Goal: Register for event/course

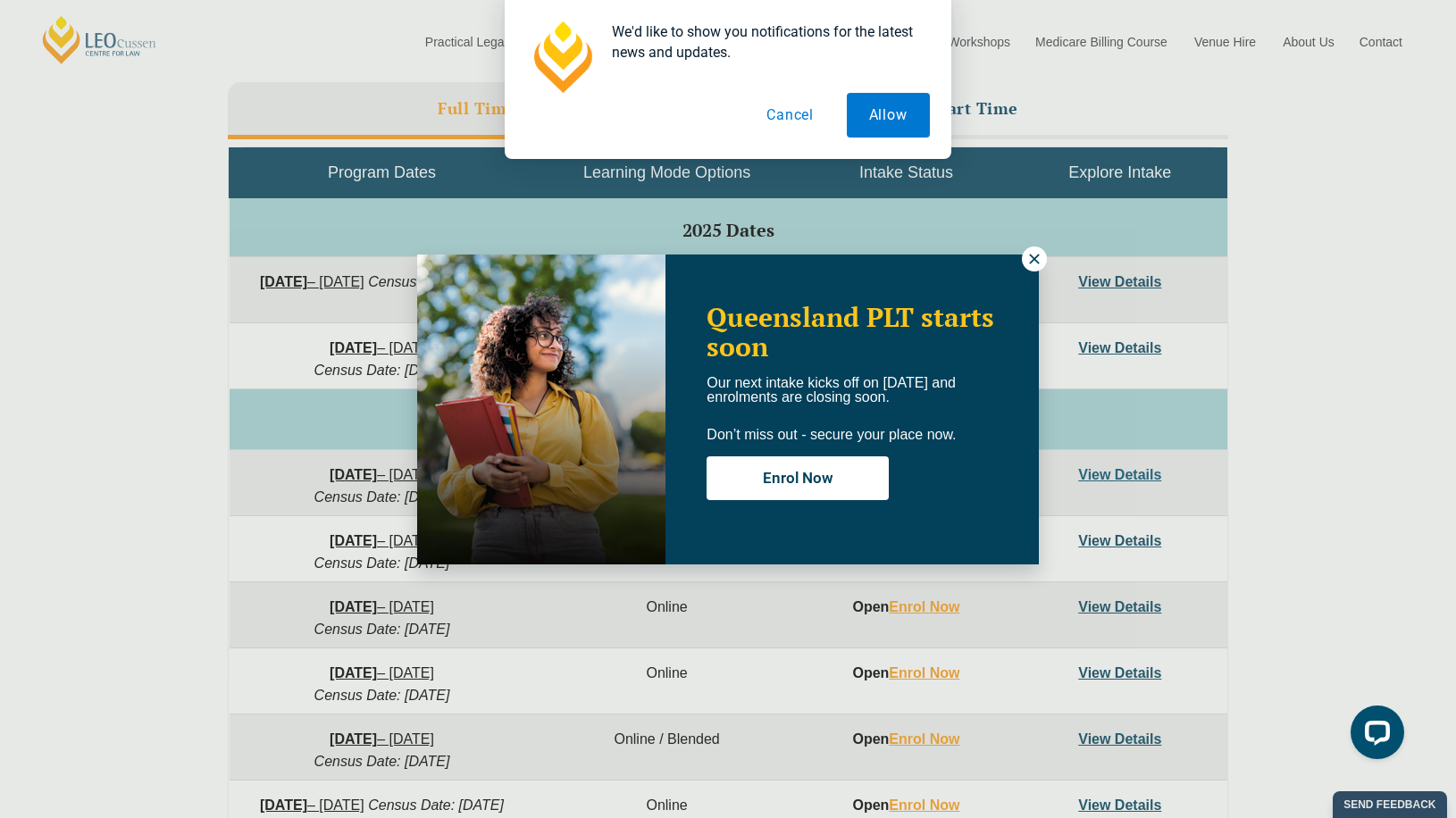
click at [1037, 261] on icon at bounding box center [1033, 258] width 10 height 10
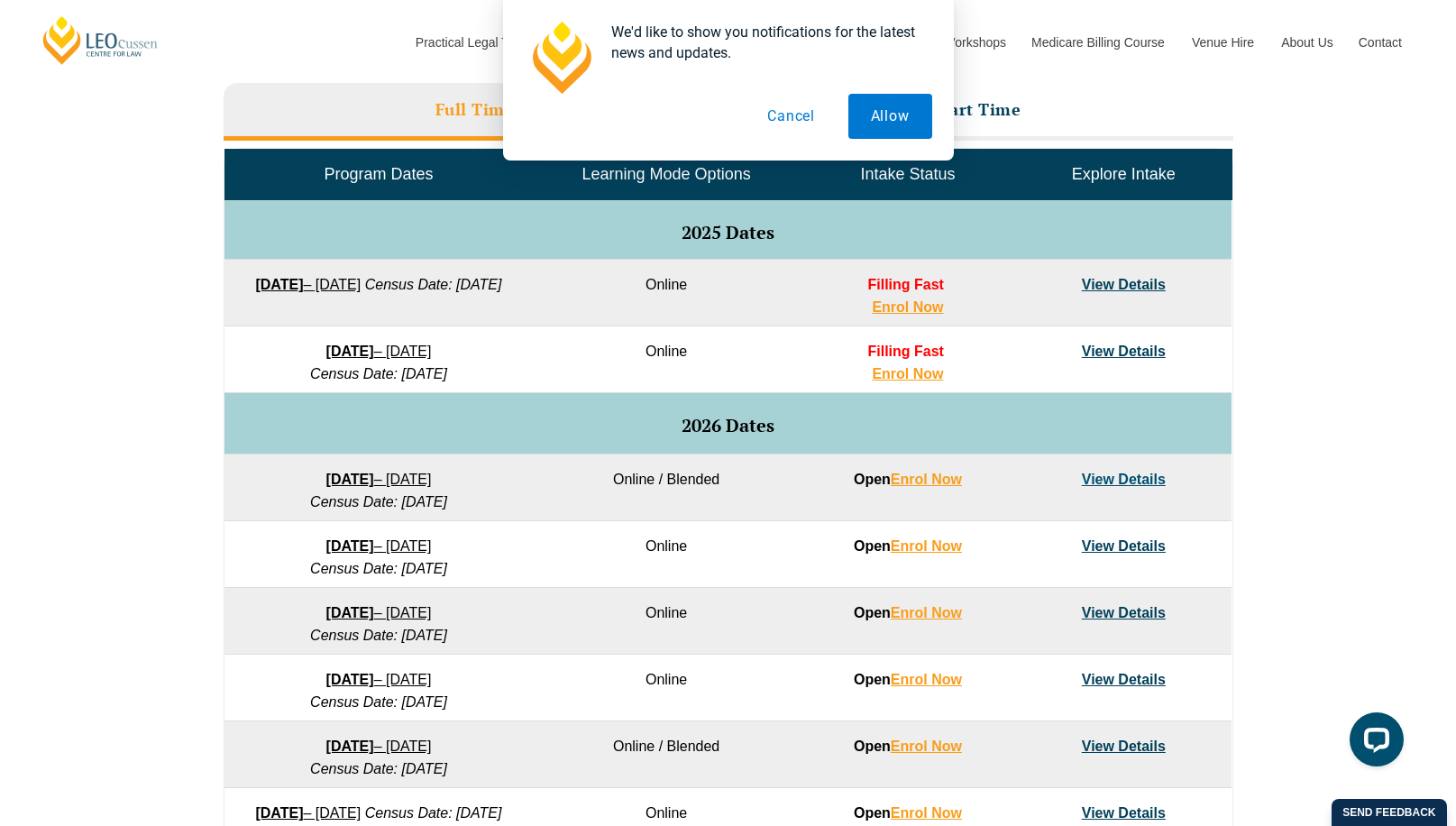
click at [1117, 346] on link "View Details" at bounding box center [1123, 351] width 84 height 15
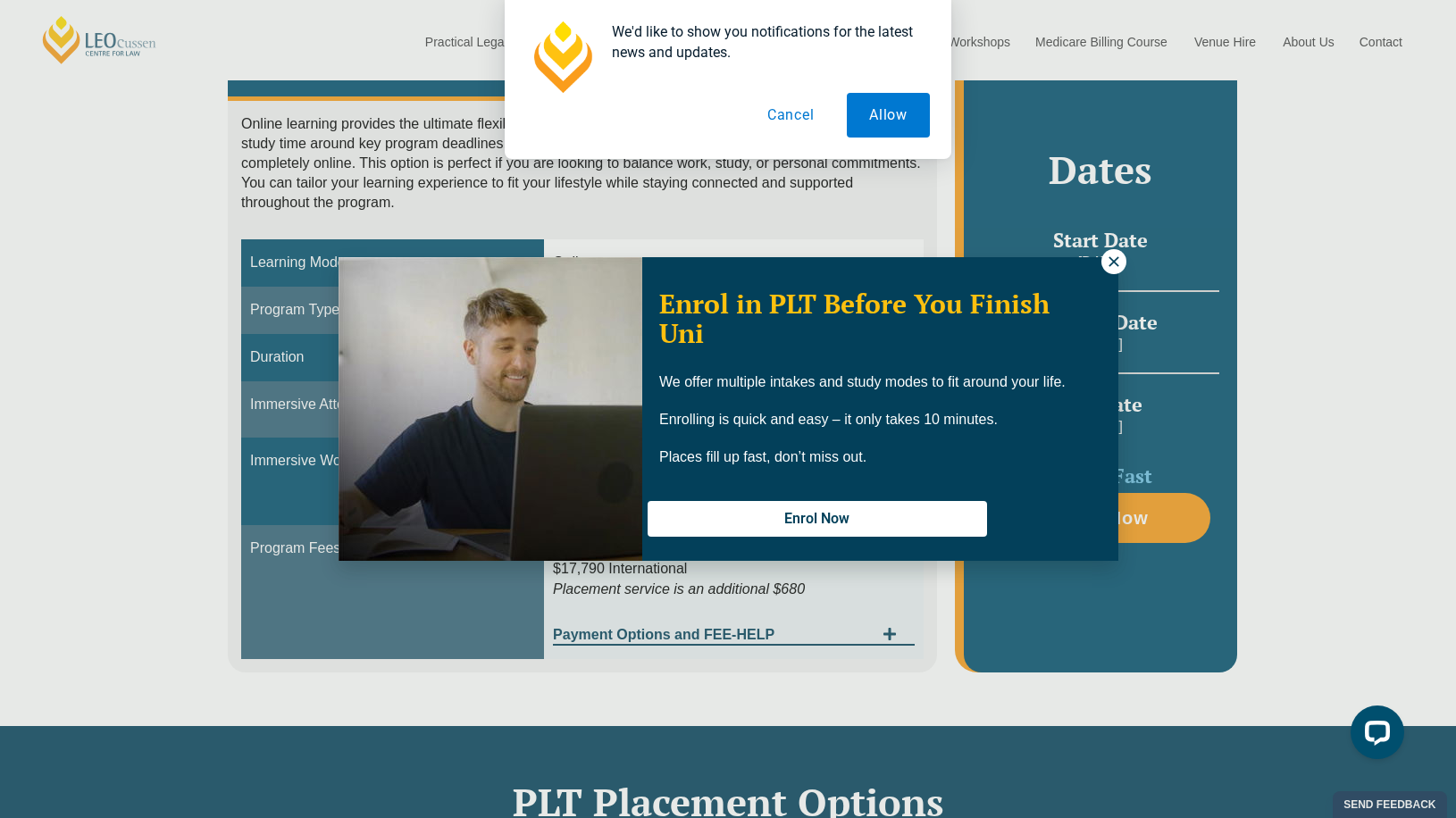
click at [186, 583] on div "Enrol in PLT Before You Finish Uni We offer multiple intakes and study modes to…" at bounding box center [728, 409] width 1456 height 818
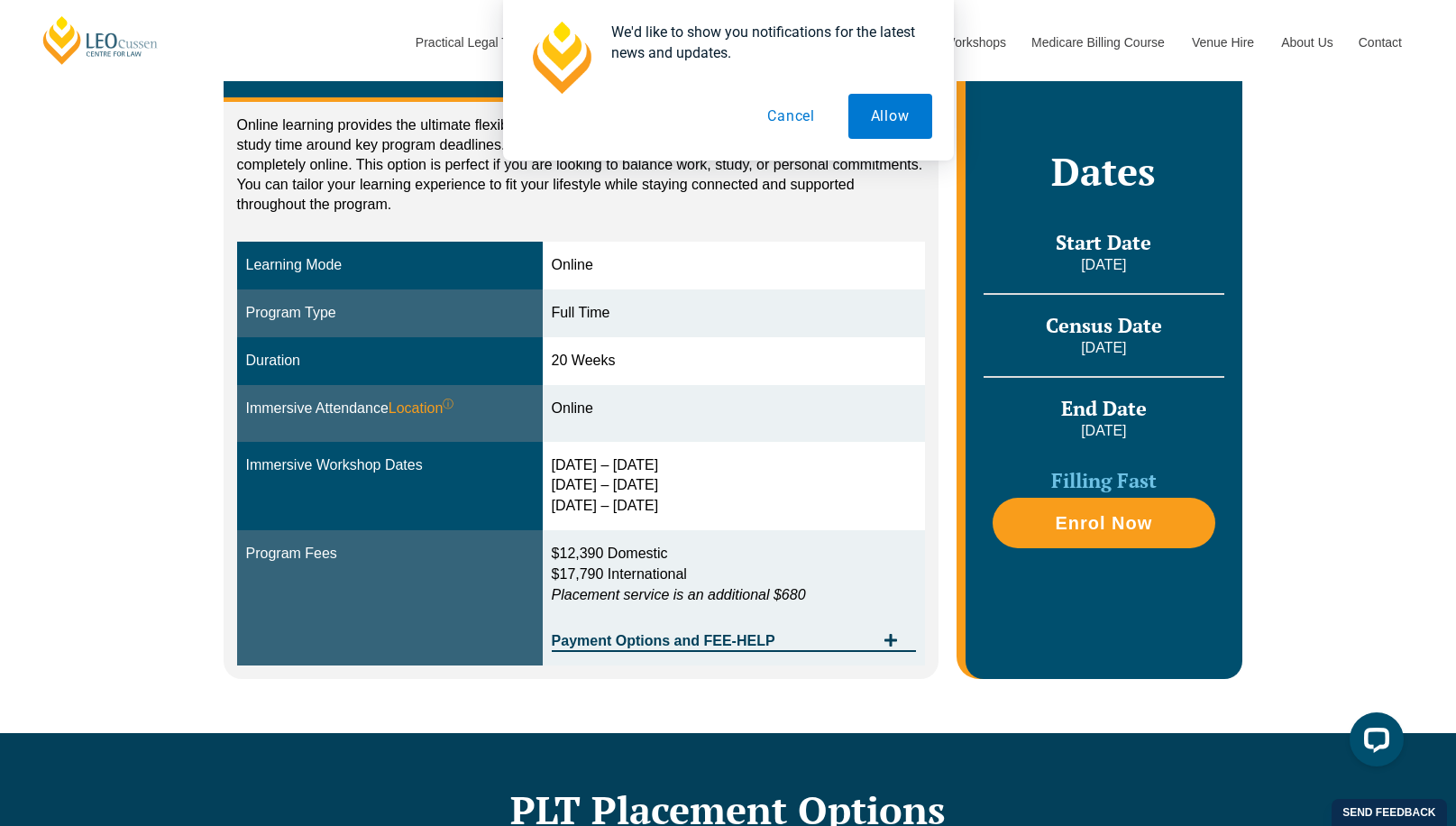
drag, startPoint x: 609, startPoint y: 629, endPoint x: 751, endPoint y: 654, distance: 144.2
click at [609, 629] on div "Payment Options and FEE-HELP" at bounding box center [734, 633] width 365 height 37
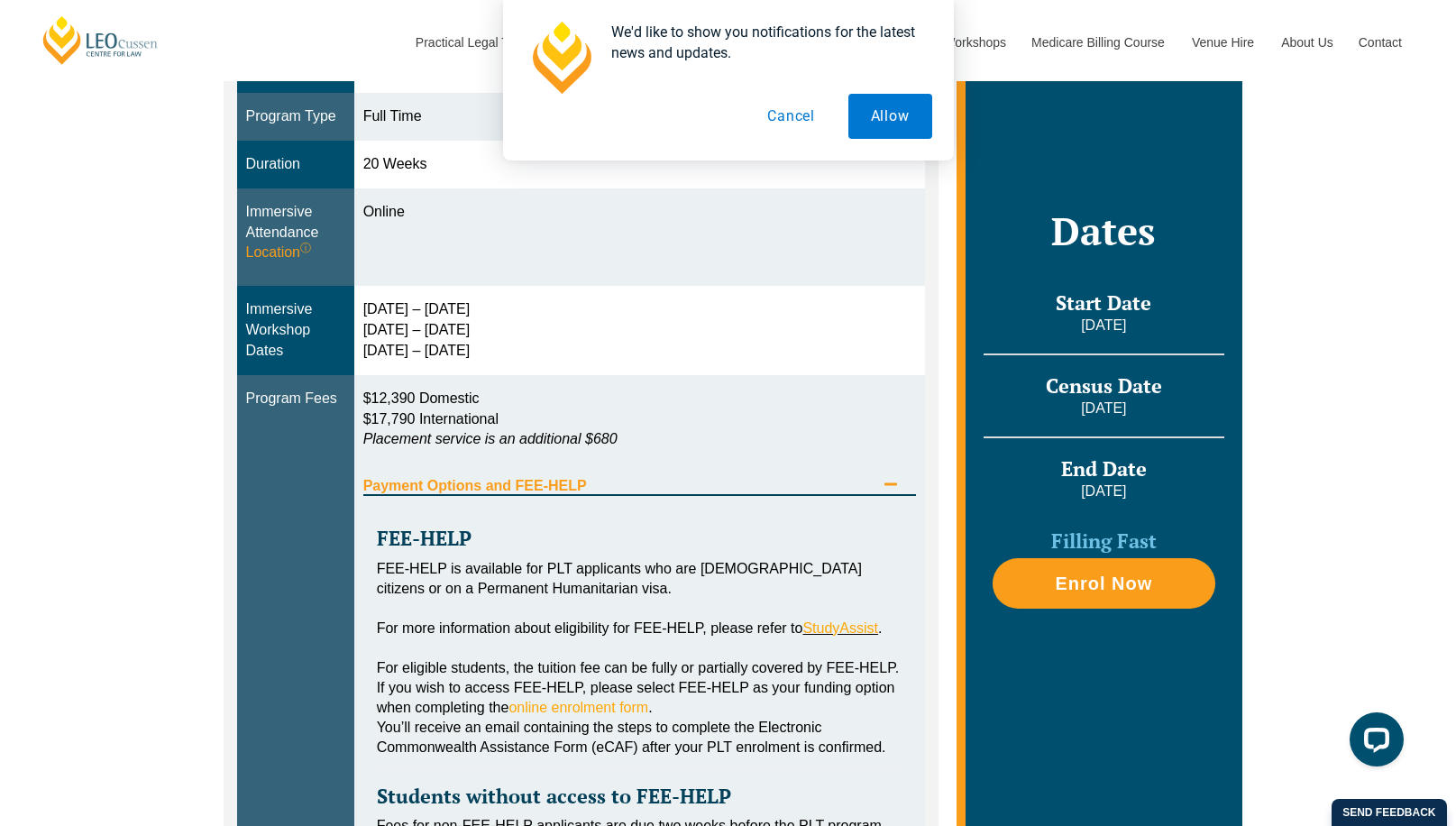
scroll to position [270, 0]
